Goal: Task Accomplishment & Management: Manage account settings

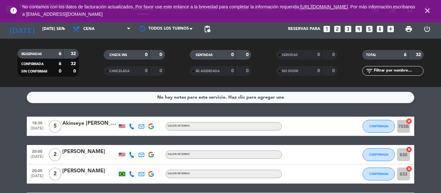
click at [426, 13] on icon "close" at bounding box center [428, 11] width 8 height 8
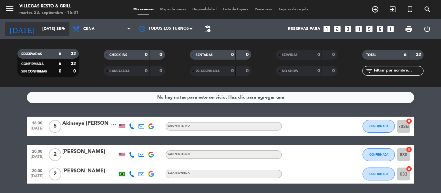
click at [46, 28] on input "[DATE] sep." at bounding box center [66, 29] width 55 height 11
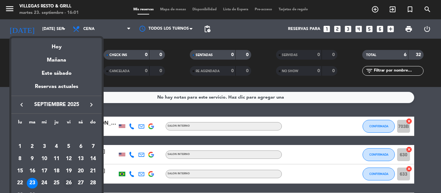
click at [71, 182] on div "26" at bounding box center [68, 183] width 11 height 11
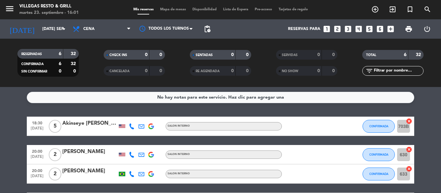
type input "vie. [DATE]"
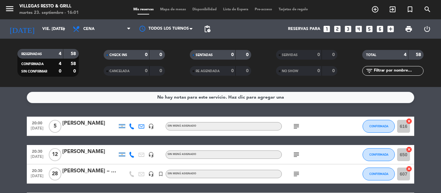
scroll to position [32, 0]
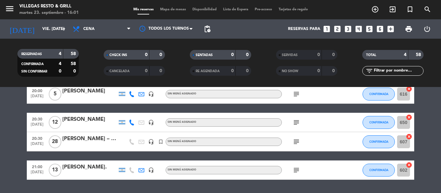
click at [94, 167] on div "[PERSON_NAME]." at bounding box center [89, 167] width 55 height 8
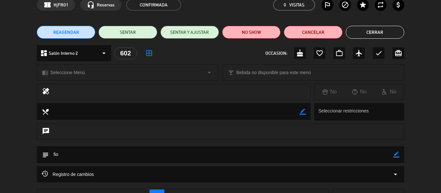
click at [383, 36] on button "Cerrar" at bounding box center [375, 32] width 58 height 13
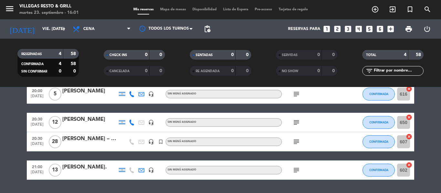
scroll to position [0, 0]
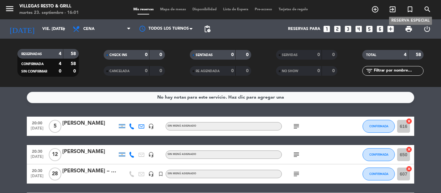
click at [408, 11] on icon "turned_in_not" at bounding box center [410, 9] width 8 height 8
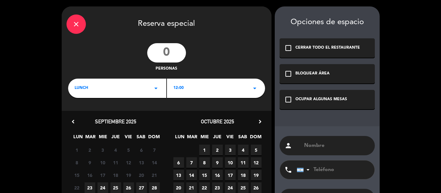
click at [165, 48] on input "number" at bounding box center [166, 52] width 39 height 19
type input "18"
click at [155, 95] on div "LUNCH arrow_drop_down" at bounding box center [117, 88] width 98 height 19
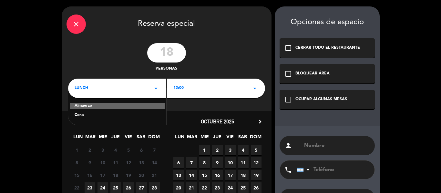
click at [132, 123] on div "Almuerzo Cena" at bounding box center [117, 106] width 98 height 37
click at [82, 116] on div "Cena" at bounding box center [117, 115] width 85 height 6
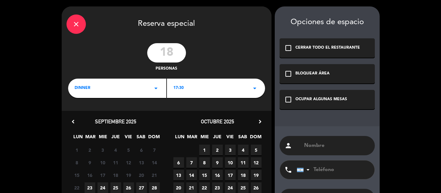
click at [220, 95] on div "17:30 arrow_drop_down" at bounding box center [216, 88] width 98 height 19
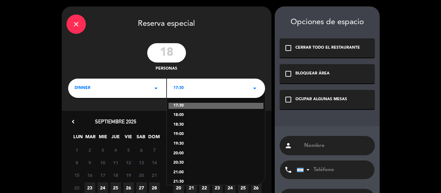
click at [181, 161] on div "20:30" at bounding box center [215, 163] width 85 height 6
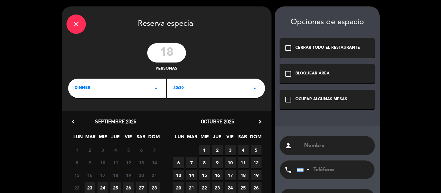
click at [290, 98] on icon "check_box_outline_blank" at bounding box center [288, 100] width 8 height 8
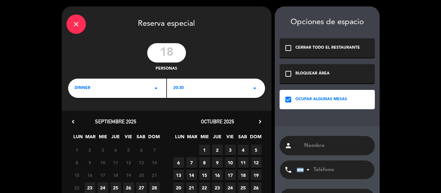
click at [315, 150] on input "text" at bounding box center [337, 145] width 67 height 9
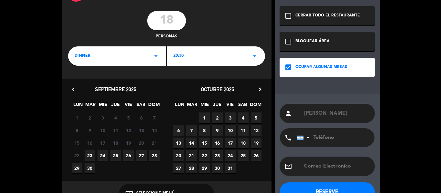
scroll to position [52, 0]
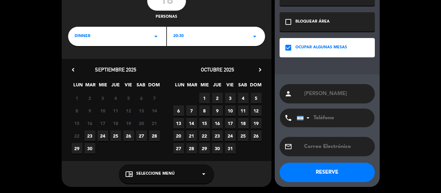
type input "[PERSON_NAME]"
click at [305, 170] on button "RESERVE" at bounding box center [327, 172] width 95 height 19
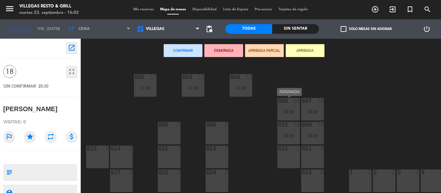
click at [289, 110] on div "20:30" at bounding box center [288, 112] width 23 height 5
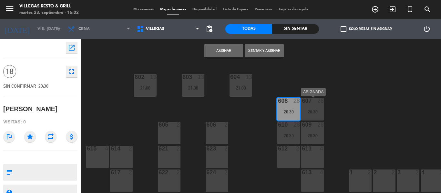
click at [307, 110] on div "20:30" at bounding box center [312, 112] width 23 height 5
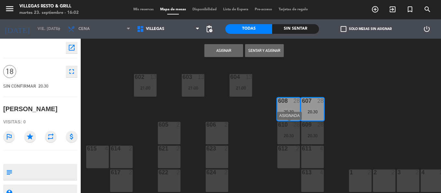
drag, startPoint x: 291, startPoint y: 129, endPoint x: 316, endPoint y: 134, distance: 26.4
click at [294, 130] on div "610 28 20:30" at bounding box center [288, 133] width 23 height 23
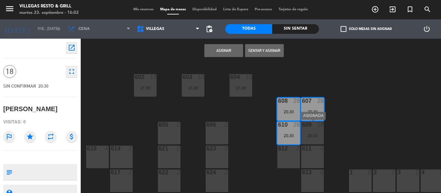
click at [316, 134] on div "20:30" at bounding box center [312, 136] width 23 height 5
drag, startPoint x: 287, startPoint y: 150, endPoint x: 297, endPoint y: 154, distance: 10.3
click at [287, 151] on div at bounding box center [288, 149] width 11 height 6
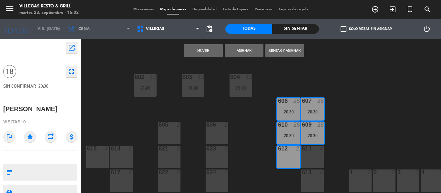
click at [310, 155] on div "611 4" at bounding box center [312, 157] width 23 height 23
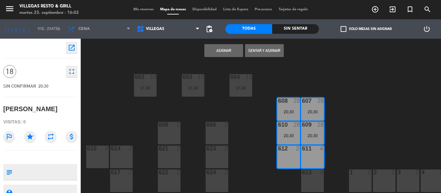
click at [236, 47] on button "Asignar" at bounding box center [223, 50] width 39 height 13
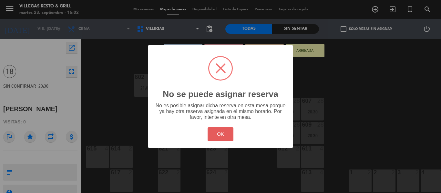
click at [223, 135] on button "OK" at bounding box center [221, 135] width 26 height 14
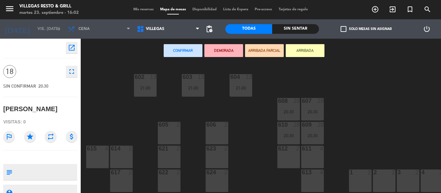
scroll to position [32, 0]
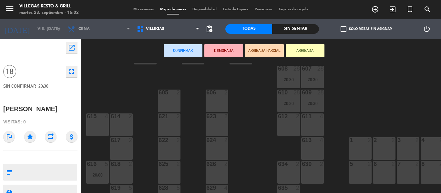
click at [291, 115] on div at bounding box center [288, 117] width 11 height 6
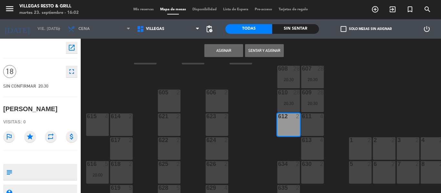
click at [318, 117] on div "4" at bounding box center [323, 117] width 11 height 6
click at [314, 107] on div "609 28 20:30" at bounding box center [312, 101] width 23 height 23
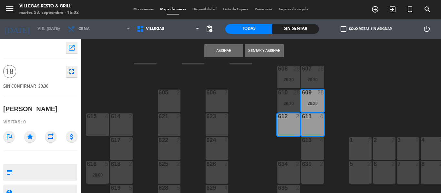
click at [230, 51] on button "Asignar" at bounding box center [223, 50] width 39 height 13
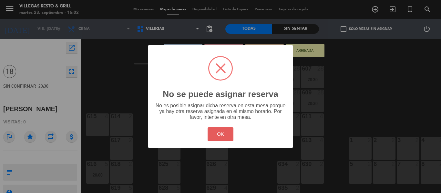
click at [223, 137] on button "OK" at bounding box center [221, 135] width 26 height 14
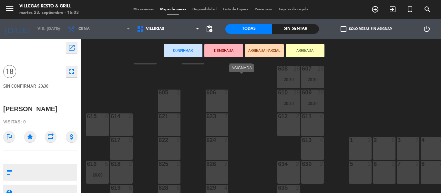
scroll to position [0, 0]
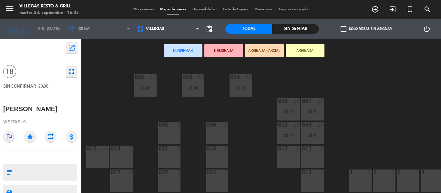
click at [284, 154] on div "612 2" at bounding box center [288, 157] width 23 height 23
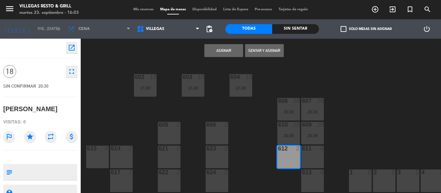
click at [308, 151] on div at bounding box center [312, 149] width 11 height 6
click at [265, 51] on button "Sentar y Asignar" at bounding box center [264, 50] width 39 height 13
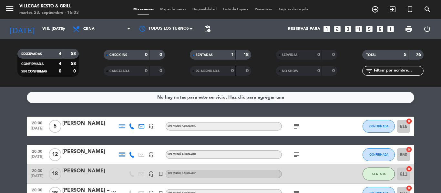
scroll to position [65, 0]
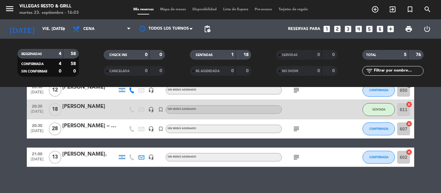
click at [85, 107] on div "[PERSON_NAME]" at bounding box center [89, 107] width 55 height 8
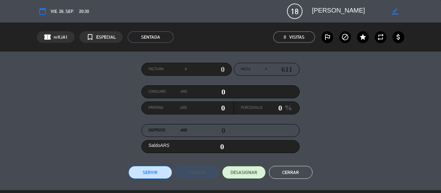
click at [285, 176] on button "Cerrar" at bounding box center [291, 172] width 44 height 13
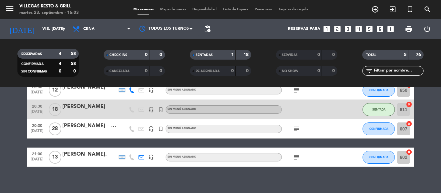
click at [98, 106] on div "[PERSON_NAME]" at bounding box center [89, 107] width 55 height 8
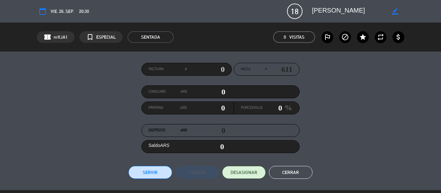
click at [153, 176] on button "Servir" at bounding box center [151, 172] width 44 height 13
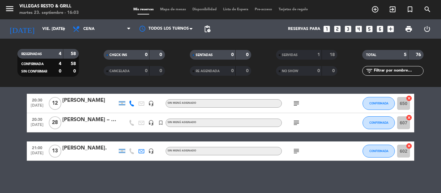
scroll to position [0, 0]
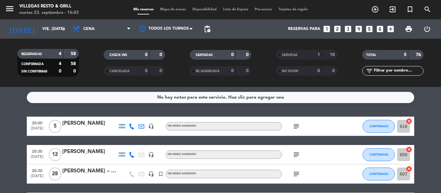
click at [302, 51] on div "SERVIDAS 1 18" at bounding box center [306, 55] width 61 height 10
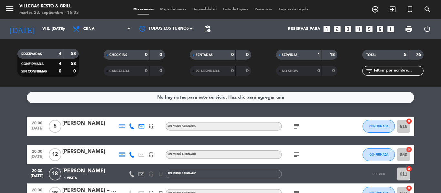
click at [98, 170] on div "[PERSON_NAME]" at bounding box center [89, 171] width 55 height 8
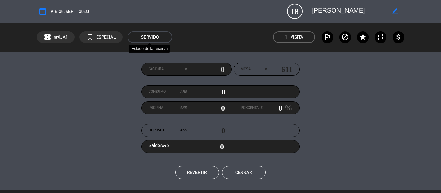
click at [153, 36] on span "SERVIDO" at bounding box center [150, 37] width 45 height 12
click at [381, 37] on icon "repeat" at bounding box center [381, 37] width 8 height 8
click at [301, 37] on em "Visita" at bounding box center [297, 37] width 13 height 7
click at [392, 13] on icon "border_color" at bounding box center [395, 11] width 6 height 6
click at [393, 12] on icon at bounding box center [395, 11] width 6 height 6
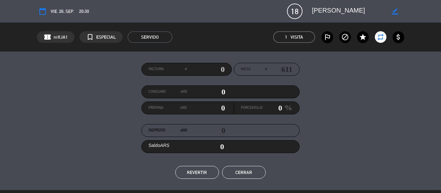
click at [206, 169] on button "REVERTIR" at bounding box center [197, 172] width 44 height 13
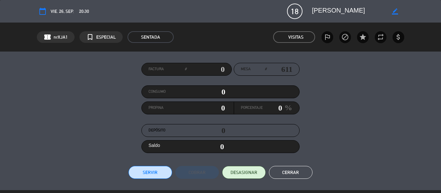
click at [283, 176] on button "Cerrar" at bounding box center [291, 172] width 44 height 13
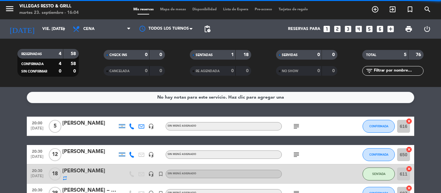
scroll to position [32, 0]
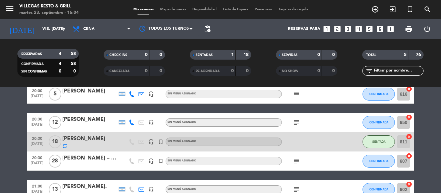
click at [81, 141] on div "[PERSON_NAME]" at bounding box center [89, 139] width 55 height 8
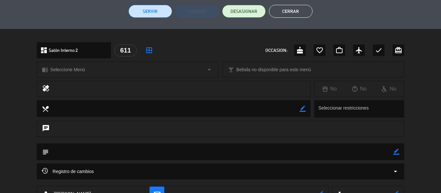
scroll to position [194, 0]
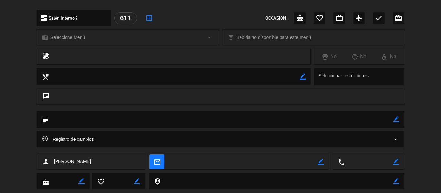
click at [398, 120] on icon "border_color" at bounding box center [396, 120] width 6 height 6
click at [144, 123] on textarea at bounding box center [221, 119] width 345 height 16
click at [130, 123] on textarea at bounding box center [221, 119] width 345 height 16
click at [396, 122] on icon at bounding box center [396, 120] width 6 height 6
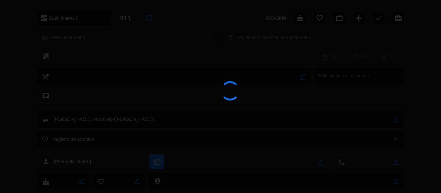
type textarea "[PERSON_NAME]. Van al vip ([PERSON_NAME])"
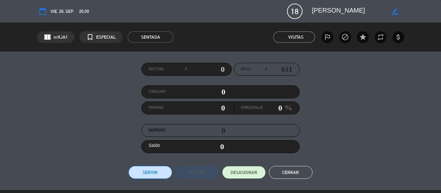
scroll to position [65, 0]
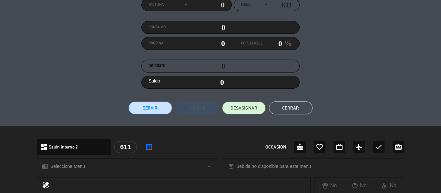
click at [300, 107] on button "Cerrar" at bounding box center [291, 108] width 44 height 13
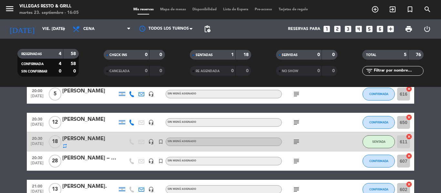
click at [100, 142] on div "[PERSON_NAME]" at bounding box center [89, 139] width 55 height 8
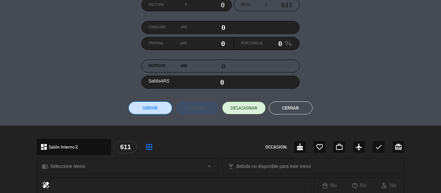
scroll to position [0, 0]
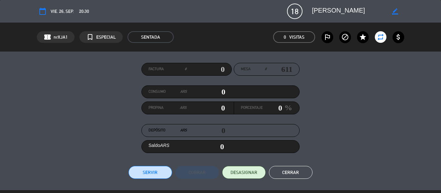
click at [294, 175] on button "Cerrar" at bounding box center [291, 172] width 44 height 13
